Goal: Task Accomplishment & Management: Use online tool/utility

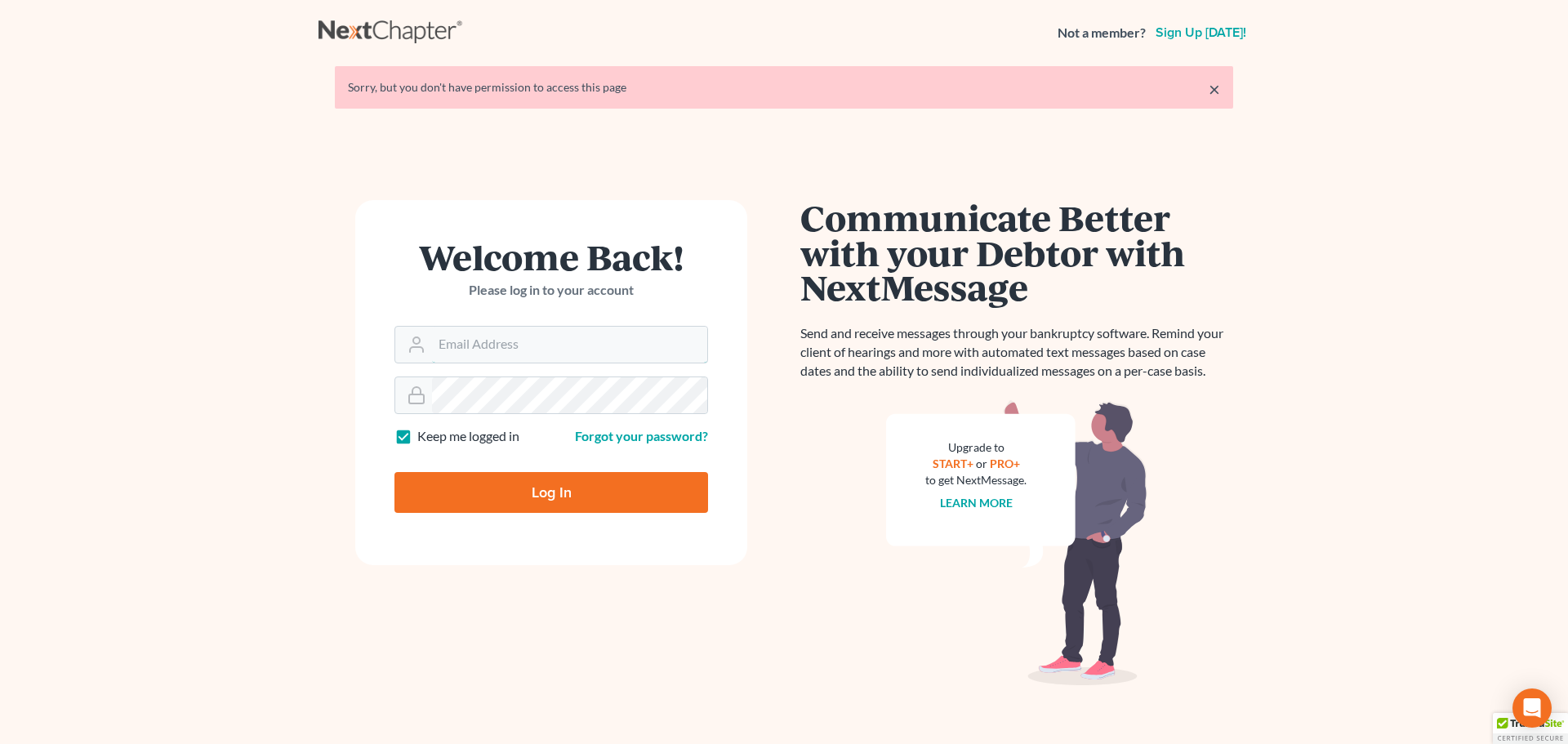
type input "[PERSON_NAME][EMAIL_ADDRESS][DOMAIN_NAME]"
click at [541, 496] on input "Log In" at bounding box center [551, 492] width 314 height 41
type input "Thinking..."
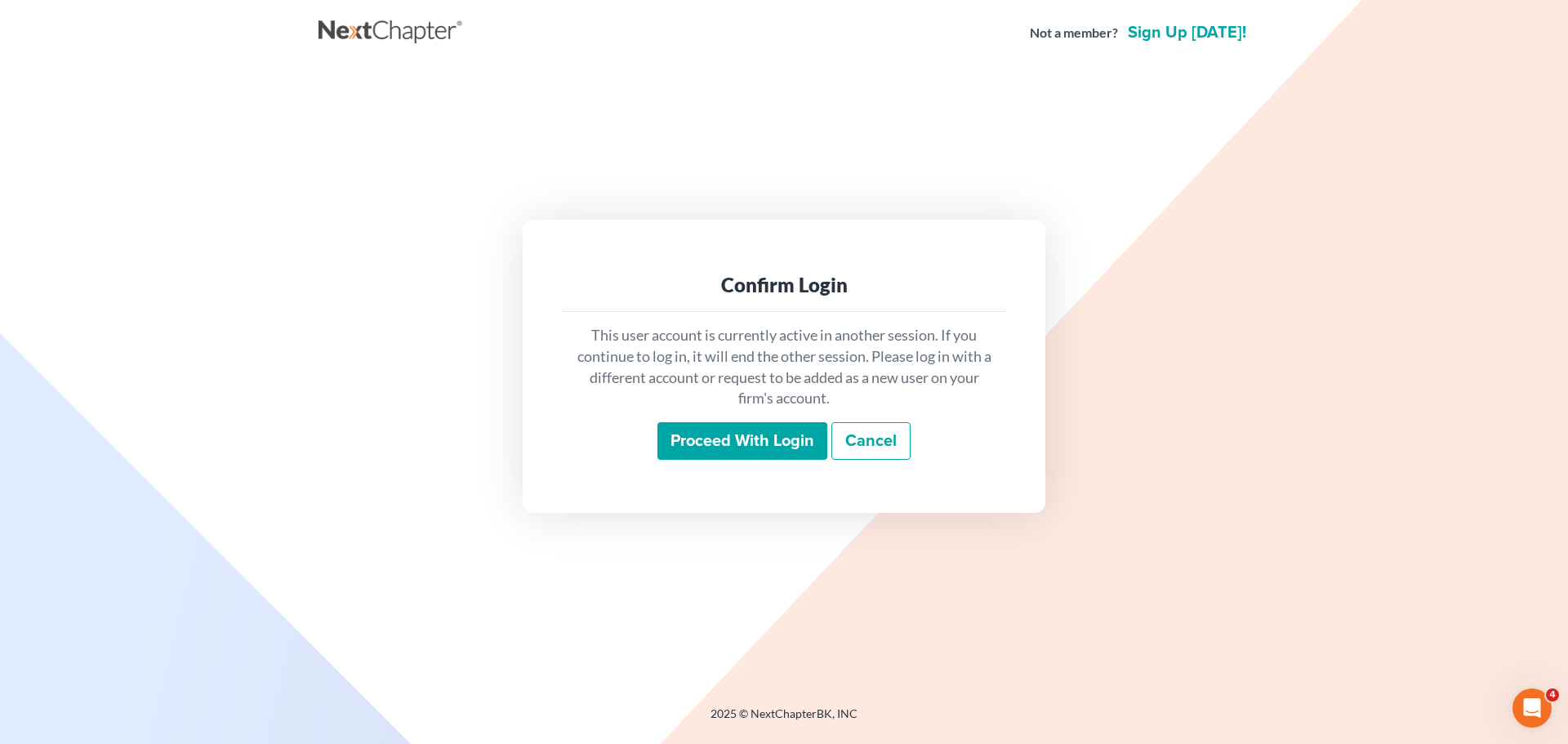
click at [719, 432] on input "Proceed with login" at bounding box center [742, 441] width 170 height 38
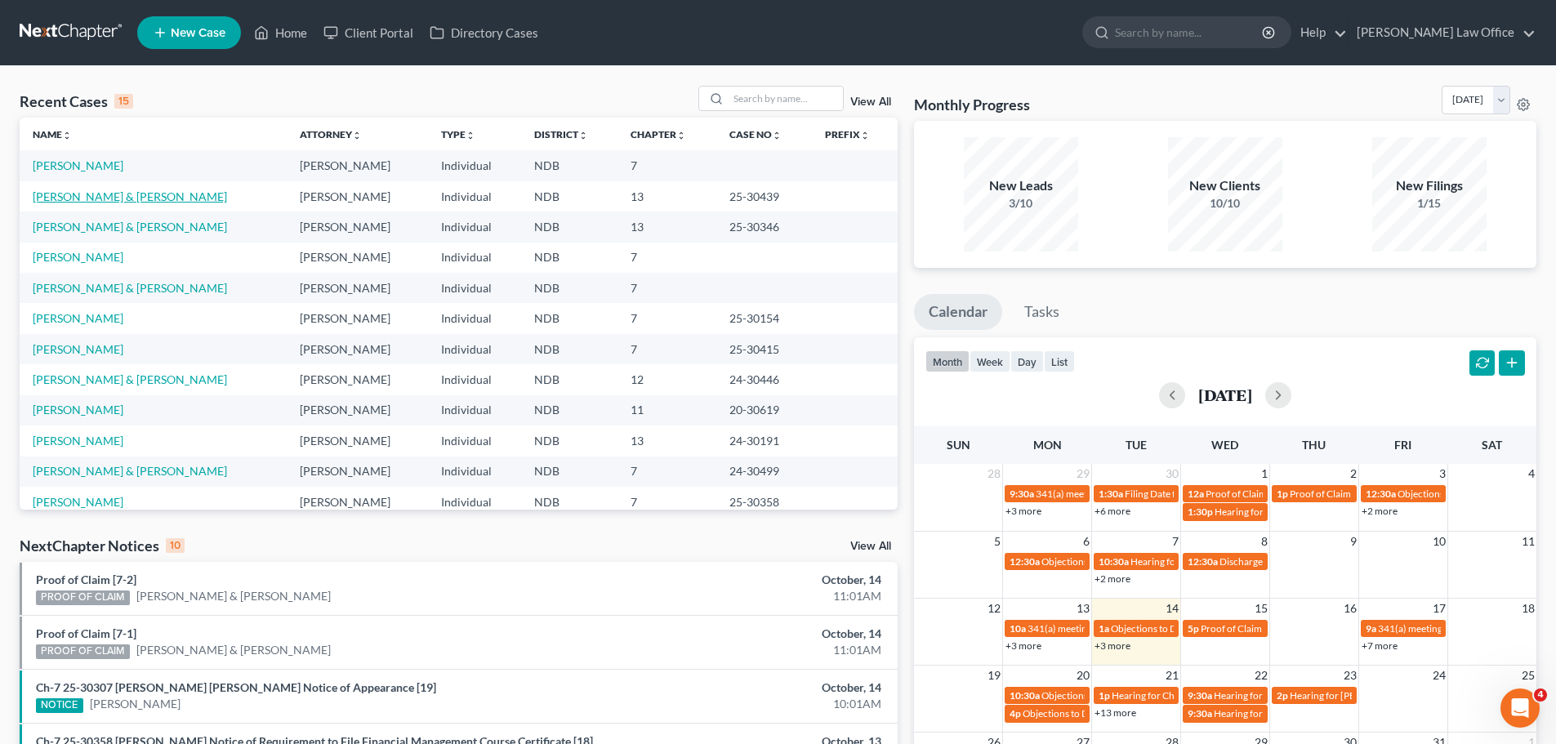
click at [56, 199] on link "[PERSON_NAME] & [PERSON_NAME]" at bounding box center [130, 196] width 194 height 14
select select "4"
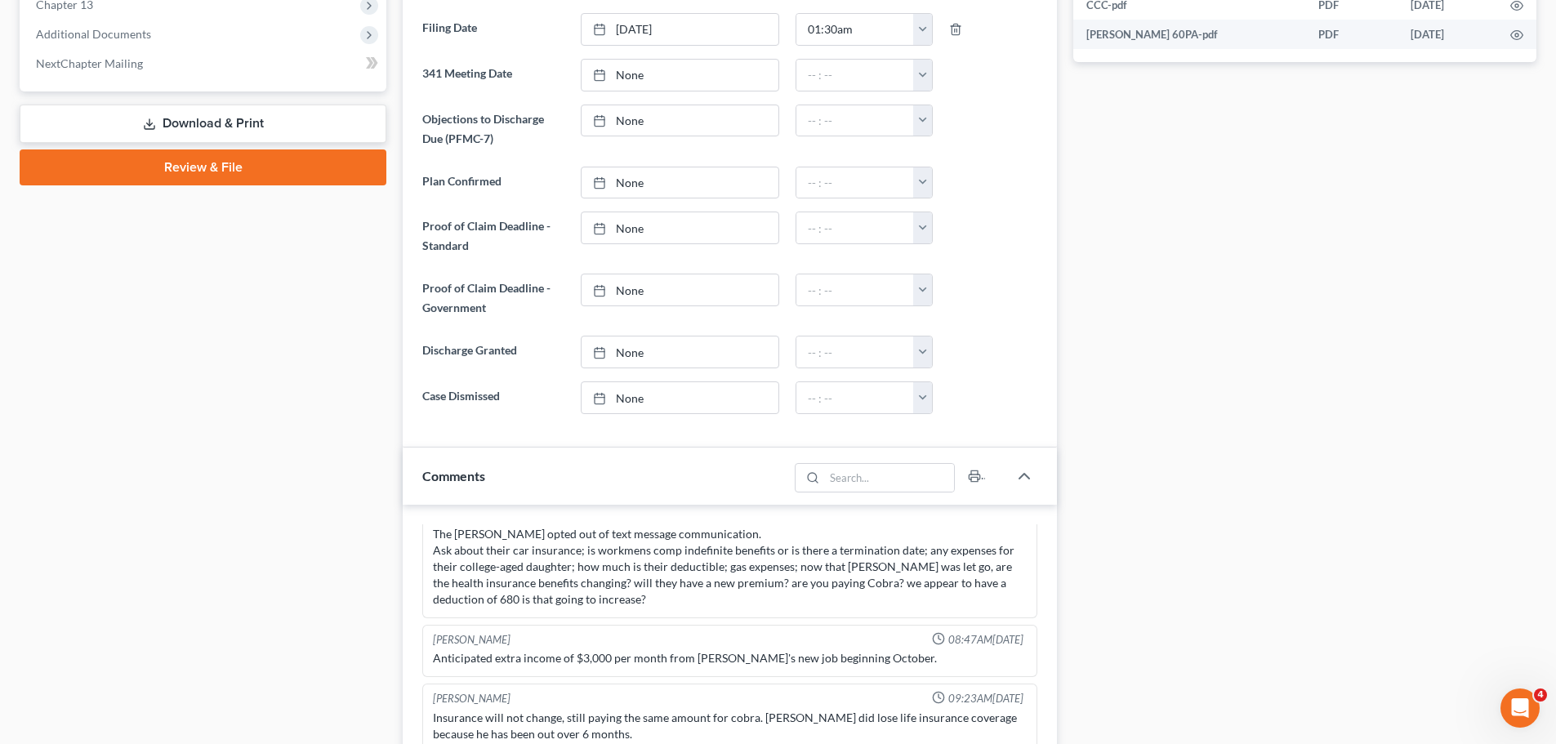
scroll to position [572, 0]
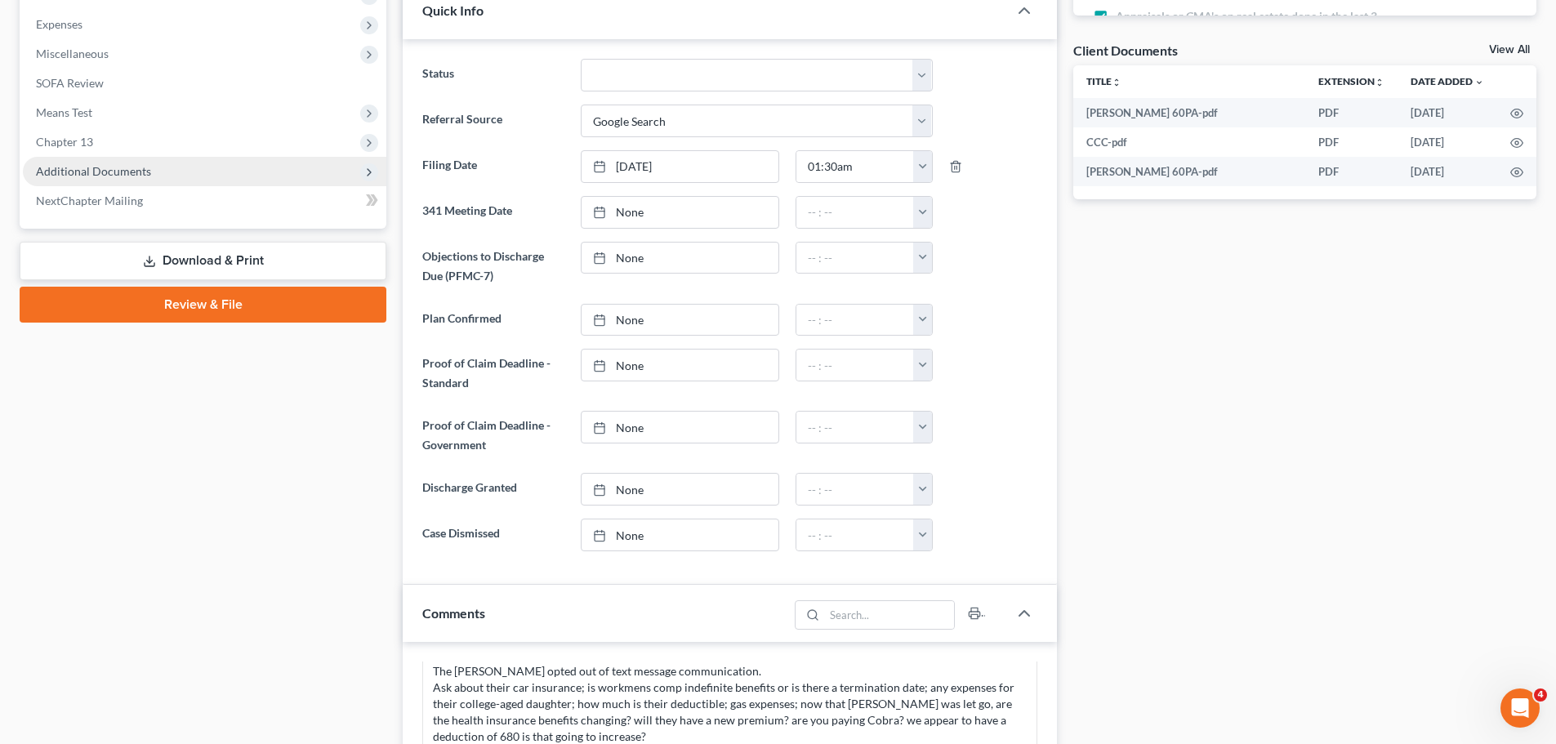
click at [67, 164] on span "Additional Documents" at bounding box center [93, 171] width 115 height 14
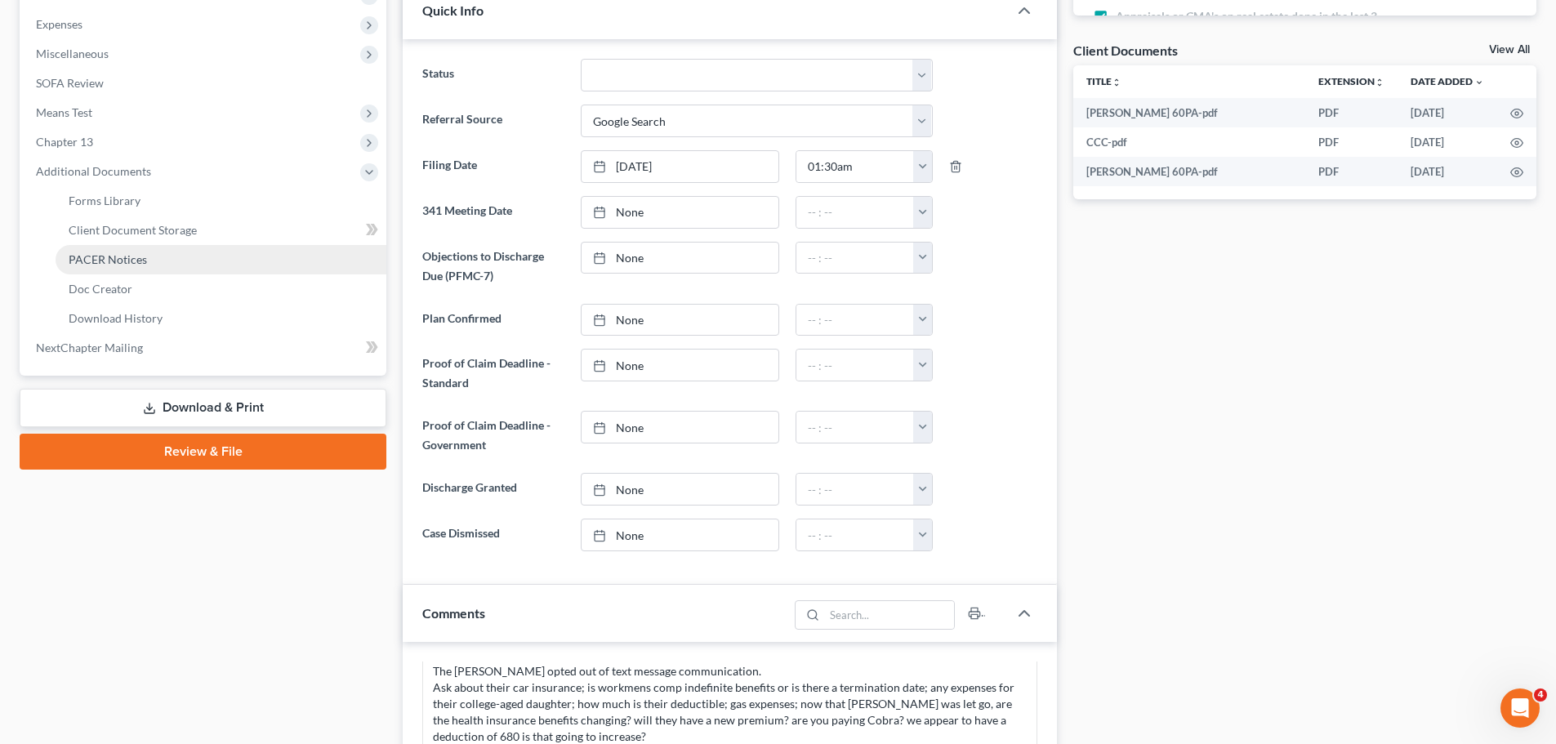
click at [108, 259] on span "PACER Notices" at bounding box center [108, 259] width 78 height 14
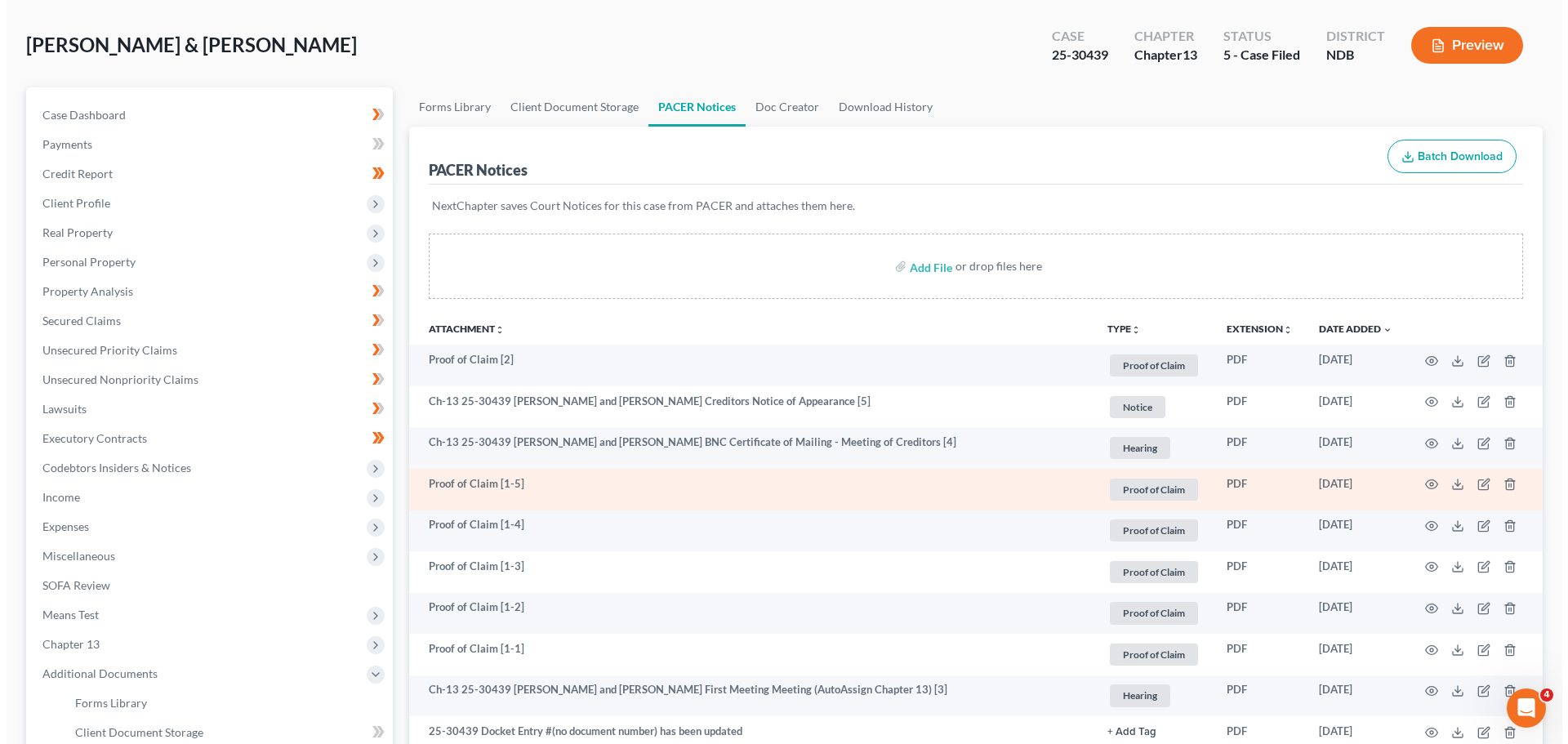
scroll to position [327, 0]
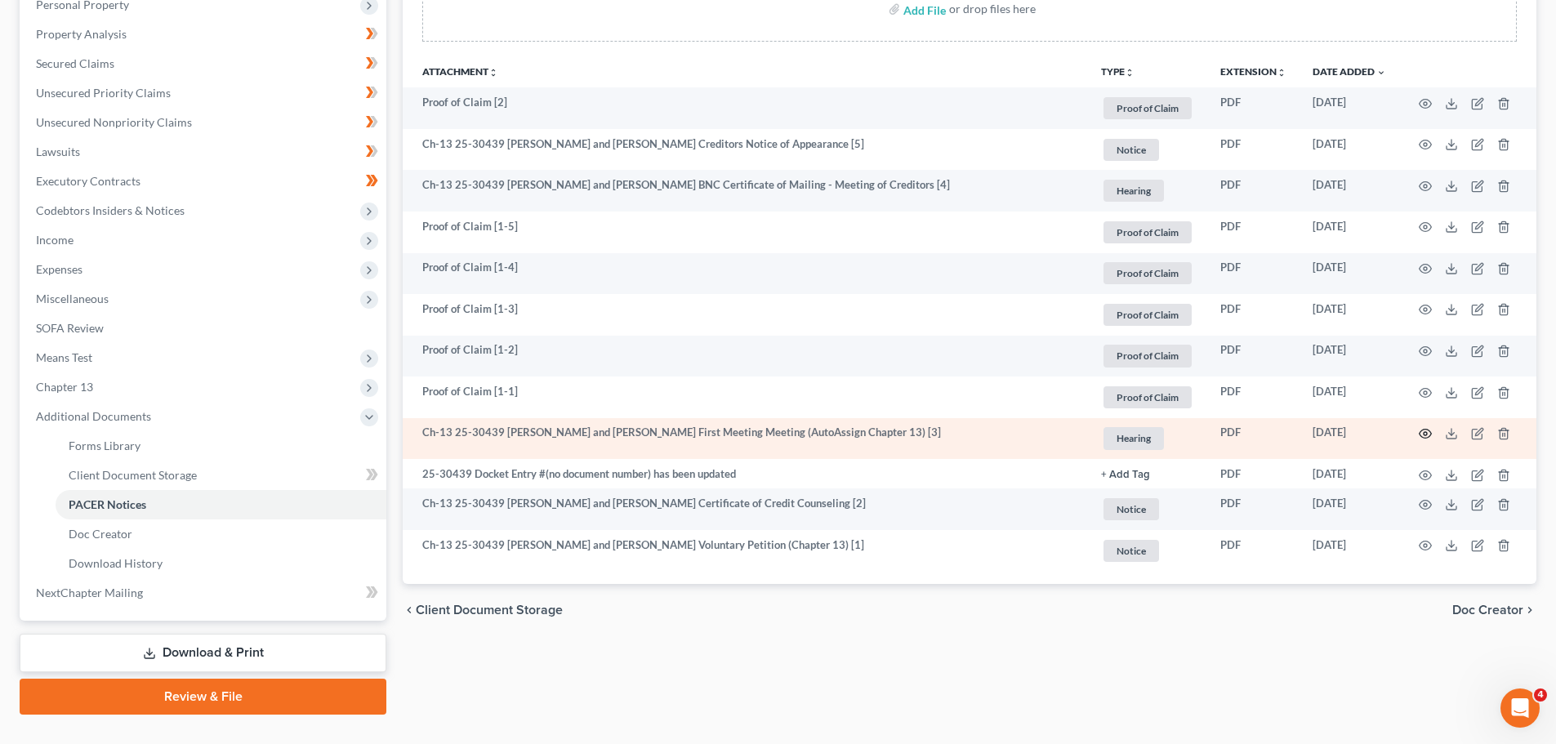
click at [1424, 435] on icon "button" at bounding box center [1424, 433] width 13 height 13
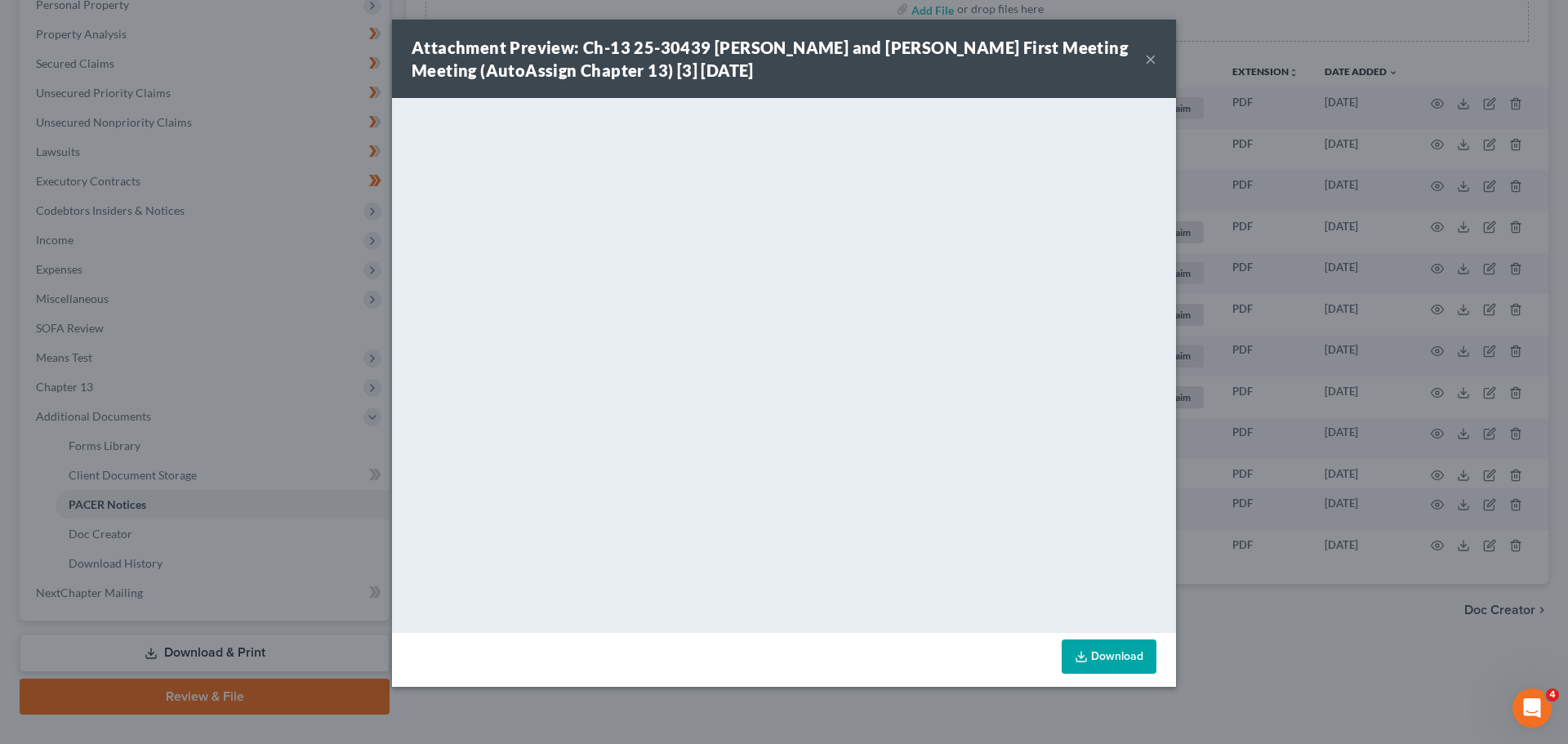
drag, startPoint x: 1142, startPoint y: 56, endPoint x: 1337, endPoint y: 2, distance: 202.5
click at [1154, 51] on div "Attachment Preview: Ch-13 25-30439 [PERSON_NAME] and [PERSON_NAME] First Meetin…" at bounding box center [784, 59] width 784 height 78
